Goal: Obtain resource: Download file/media

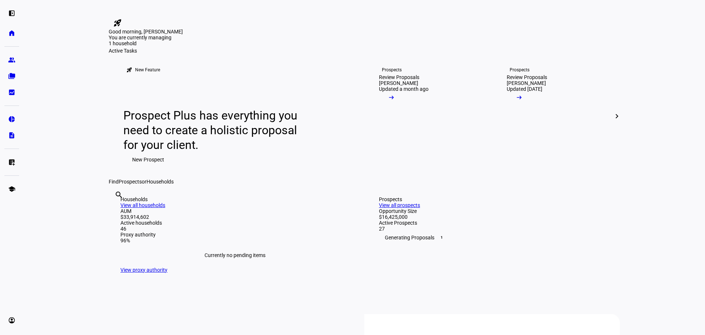
click at [116, 209] on input "text" at bounding box center [115, 204] width 1 height 9
click at [116, 209] on input "casaz" at bounding box center [115, 204] width 1 height 9
type input "casazz"
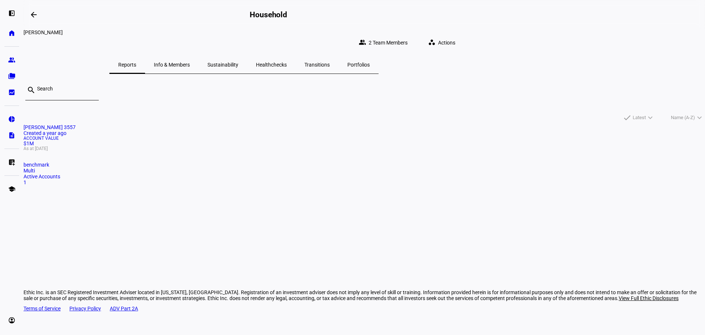
click at [201, 133] on mat-card-title "[PERSON_NAME] 3557 Created a year ago" at bounding box center [365, 130] width 682 height 12
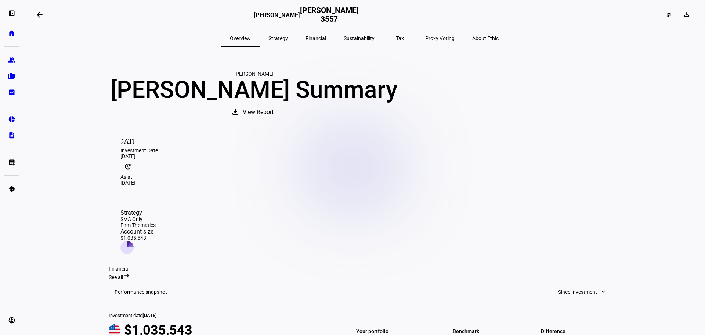
click at [274, 121] on span "View Report" at bounding box center [258, 112] width 31 height 18
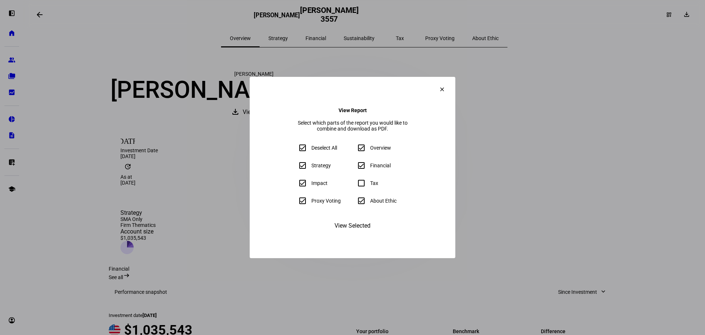
click at [362, 186] on eth-form-field-wrapper "Tax" at bounding box center [382, 183] width 56 height 15
click at [358, 234] on span "View Selected" at bounding box center [353, 226] width 36 height 18
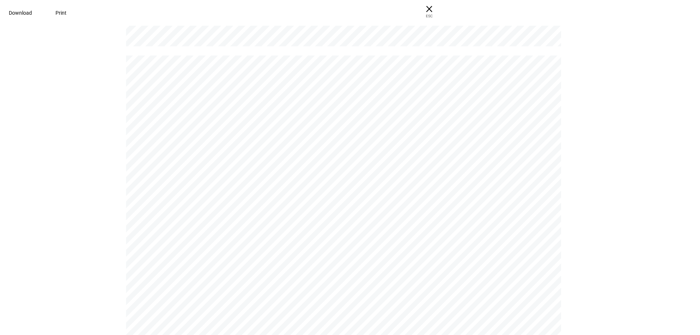
scroll to position [1286, 0]
drag, startPoint x: 149, startPoint y: 11, endPoint x: 149, endPoint y: 14, distance: 3.7
click at [32, 11] on span "Download" at bounding box center [20, 13] width 23 height 6
click at [441, 6] on span "× ESC" at bounding box center [429, 12] width 24 height 24
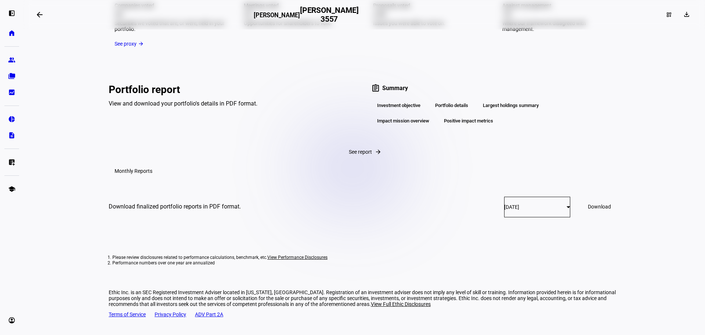
scroll to position [1125, 0]
click at [520, 210] on div "[DATE]" at bounding box center [535, 207] width 62 height 6
click at [520, 213] on div at bounding box center [352, 167] width 705 height 335
click at [390, 93] on div "assignment Summary" at bounding box center [495, 88] width 249 height 9
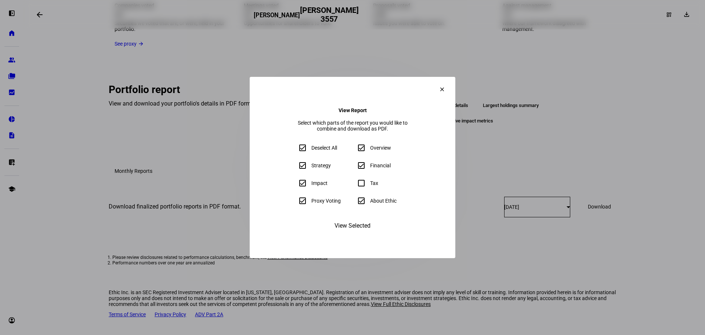
click at [446, 86] on mat-icon "clear" at bounding box center [442, 89] width 7 height 7
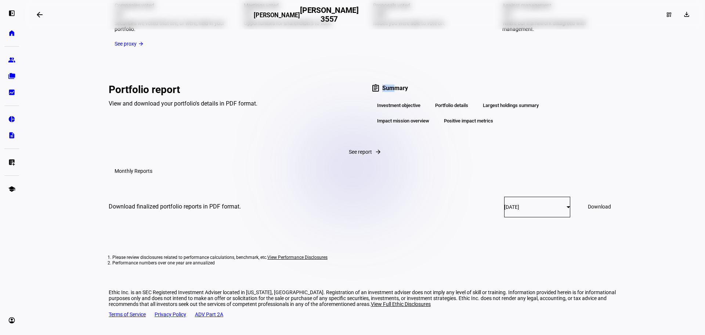
scroll to position [1125, 0]
click at [594, 206] on span at bounding box center [599, 207] width 41 height 18
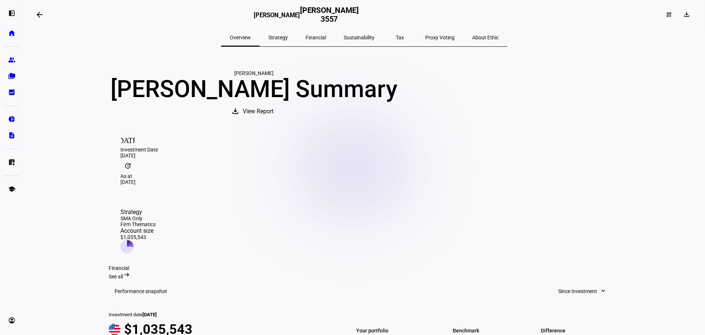
scroll to position [0, 0]
